Goal: Transaction & Acquisition: Purchase product/service

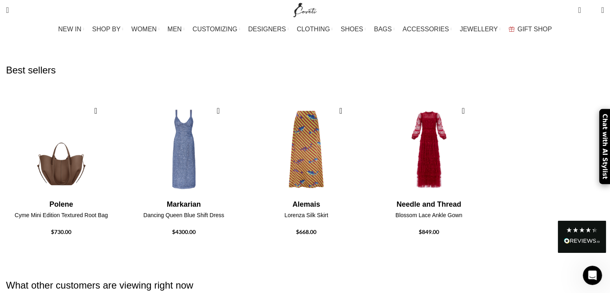
scroll to position [962, 0]
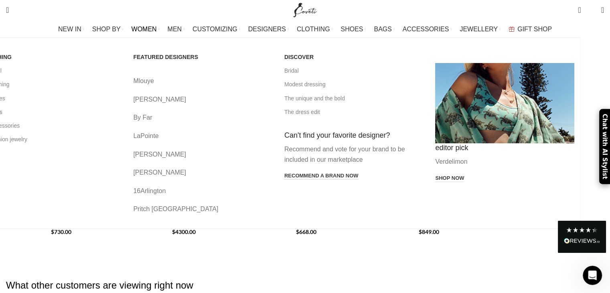
click at [74, 110] on link "All bags" at bounding box center [51, 112] width 139 height 14
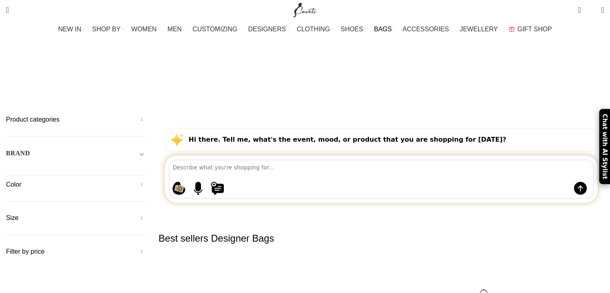
click at [146, 148] on span "Toggle filter" at bounding box center [142, 153] width 10 height 10
click at [121, 168] on span "Any Brand" at bounding box center [76, 172] width 140 height 8
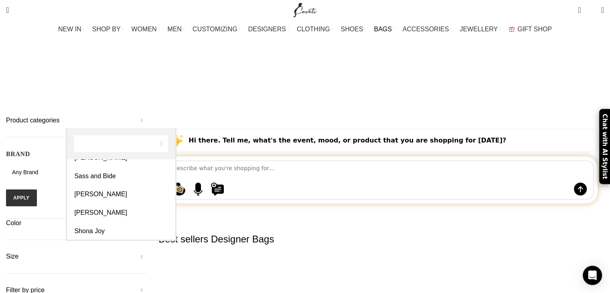
scroll to position [2126, 0]
